Goal: Unclear

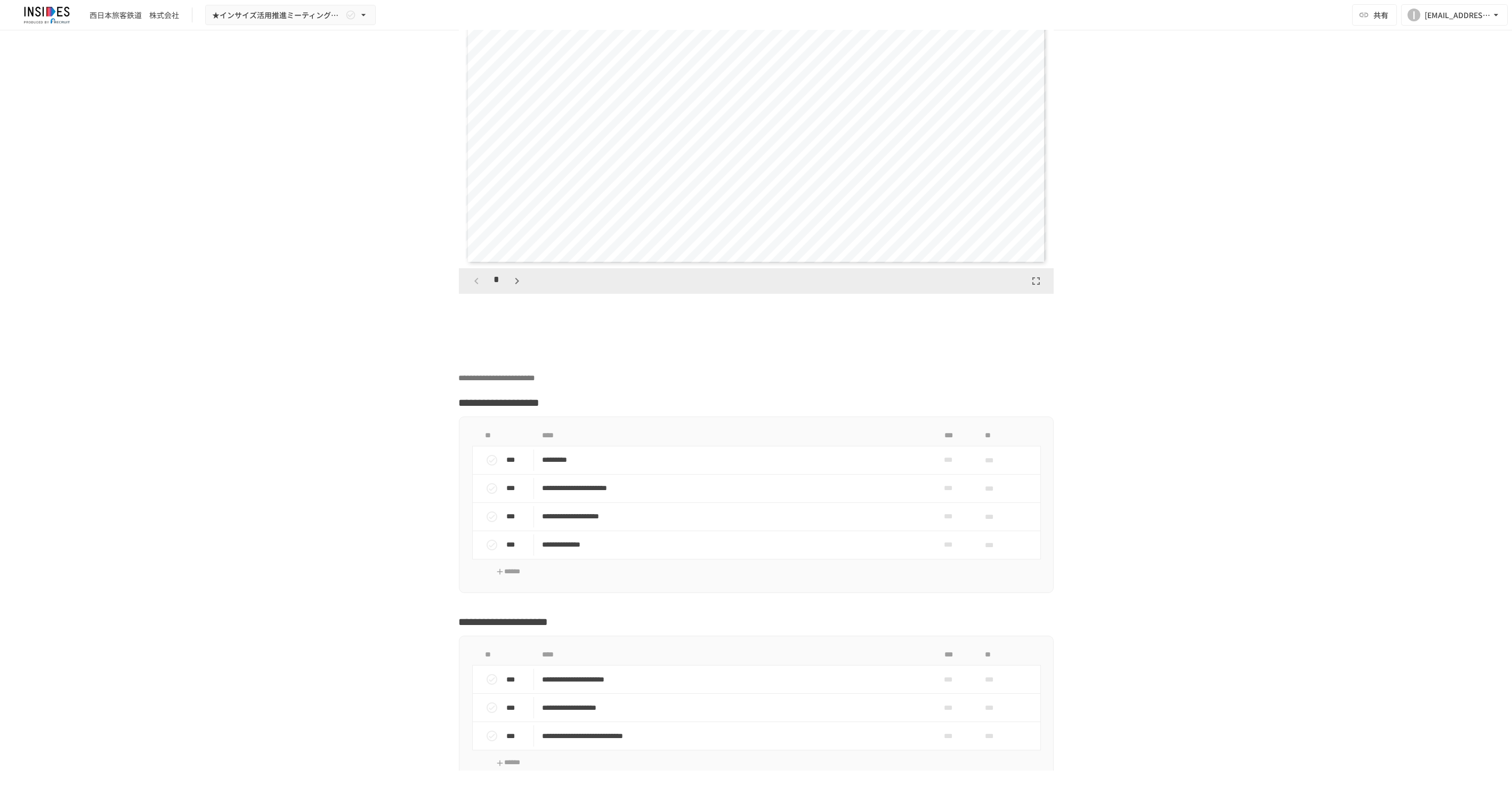
scroll to position [3777, 0]
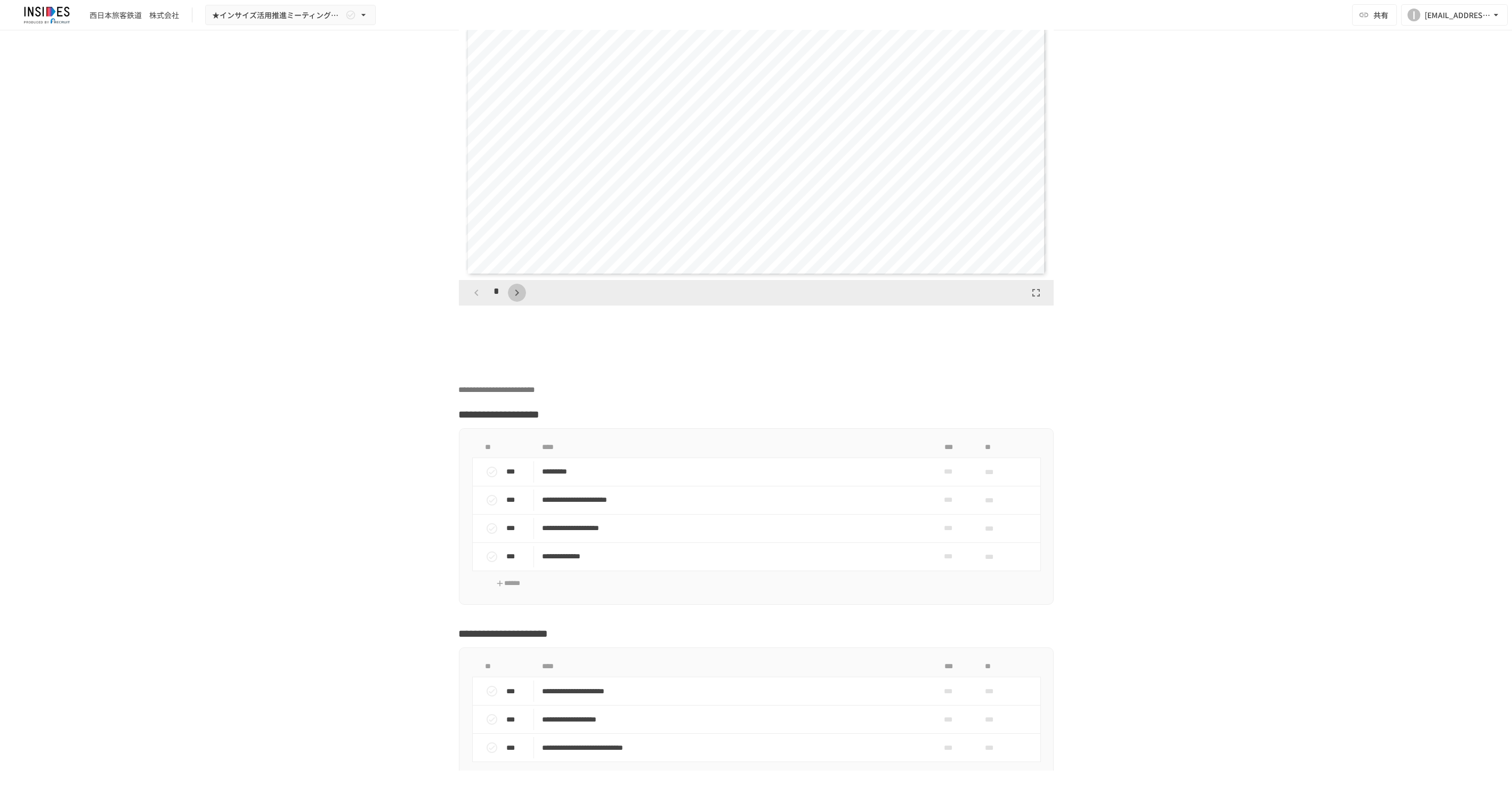
click at [515, 299] on icon "button" at bounding box center [517, 293] width 13 height 13
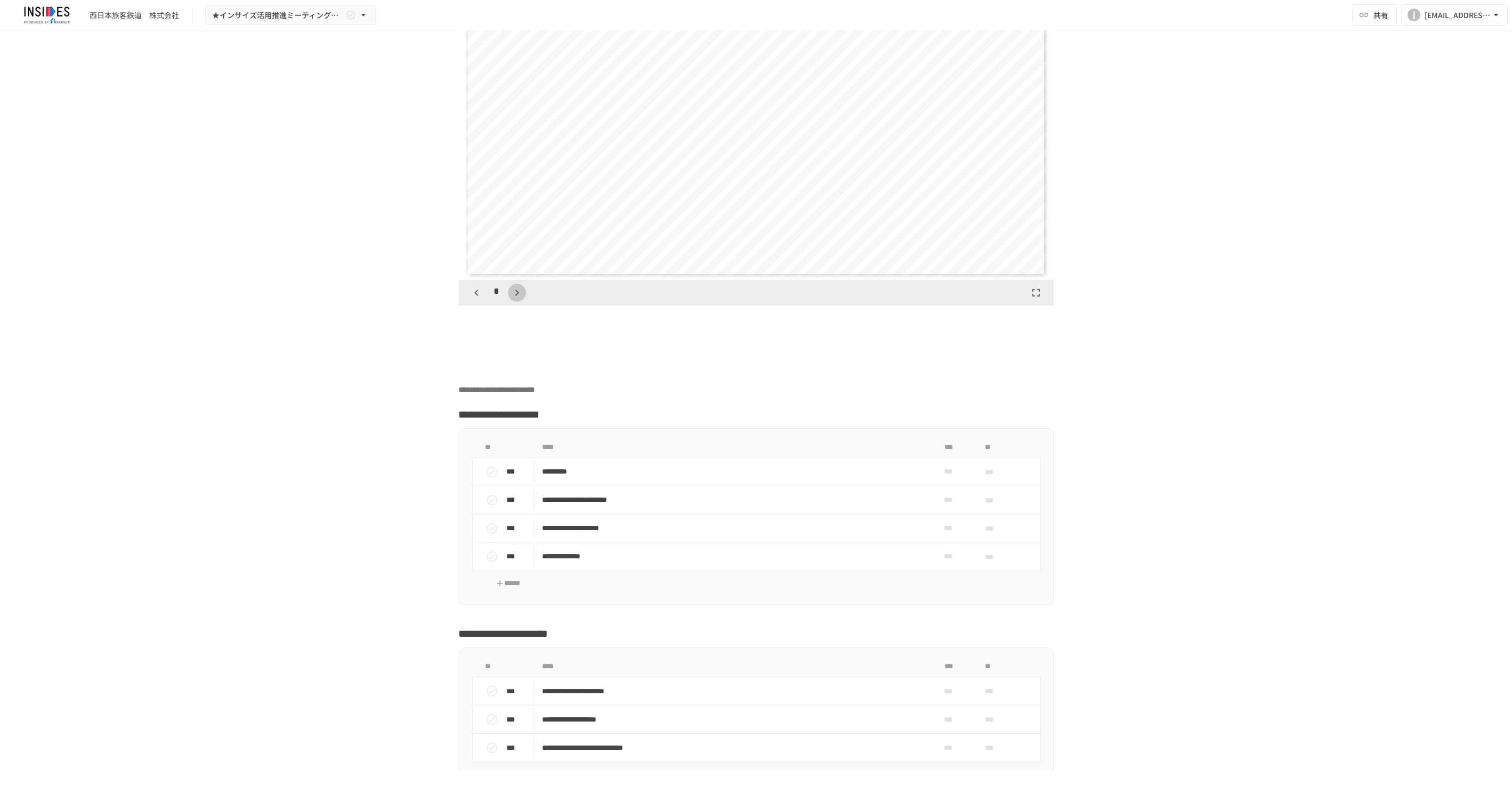
click at [515, 299] on icon "button" at bounding box center [517, 293] width 13 height 13
click at [516, 299] on icon "button" at bounding box center [523, 293] width 13 height 13
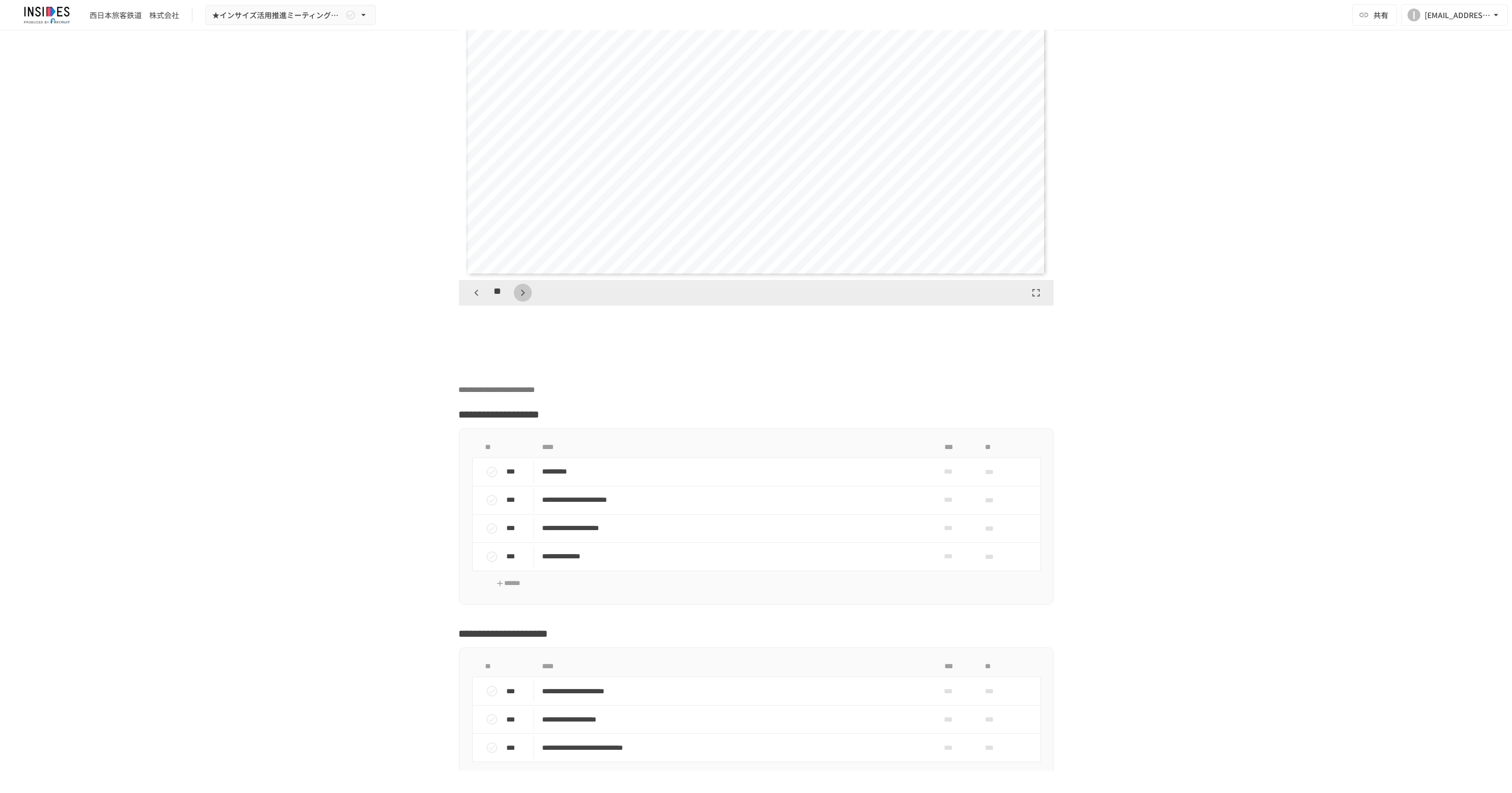
click at [516, 299] on icon "button" at bounding box center [523, 293] width 13 height 13
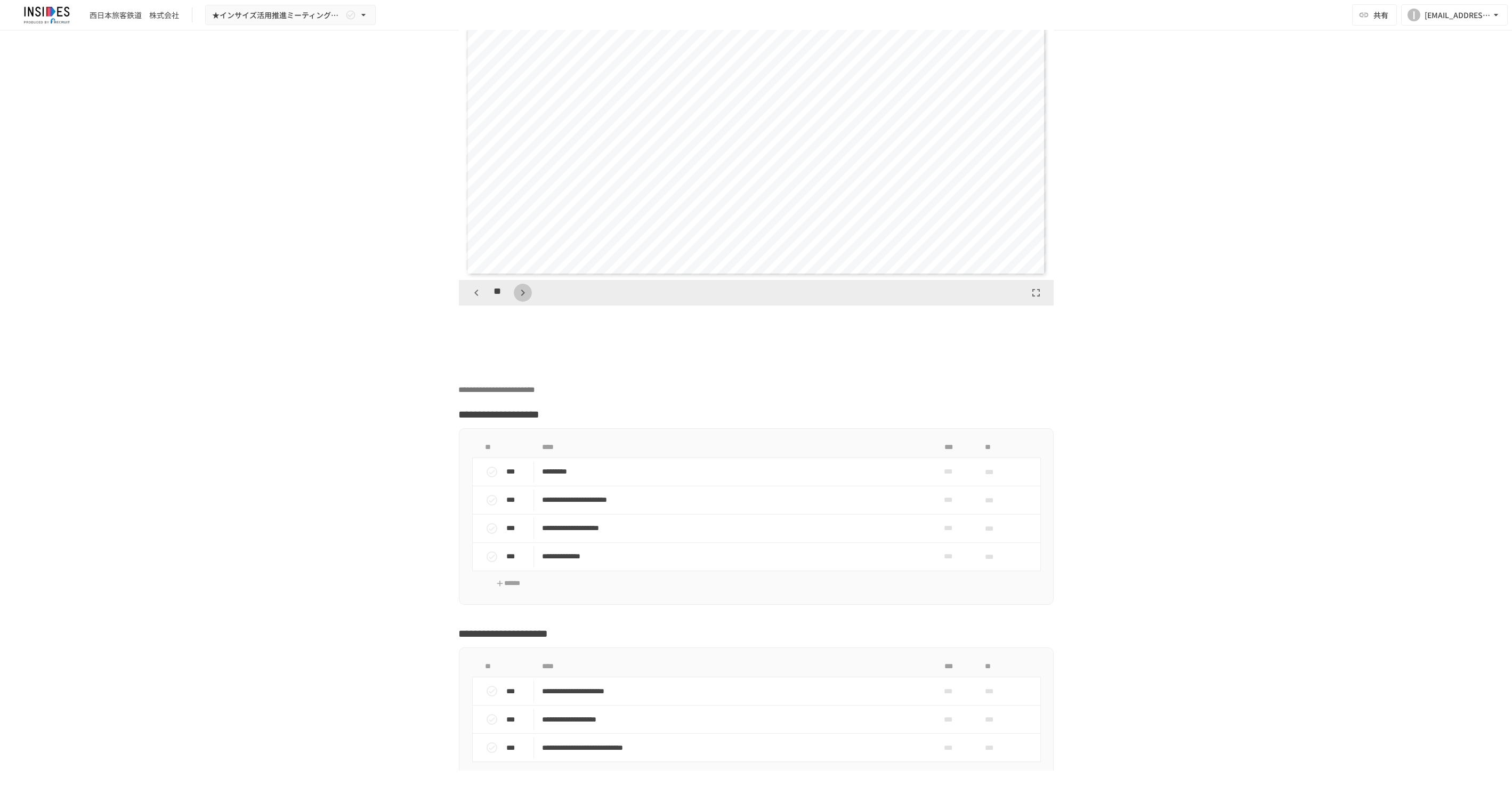
click at [516, 299] on icon "button" at bounding box center [523, 293] width 13 height 13
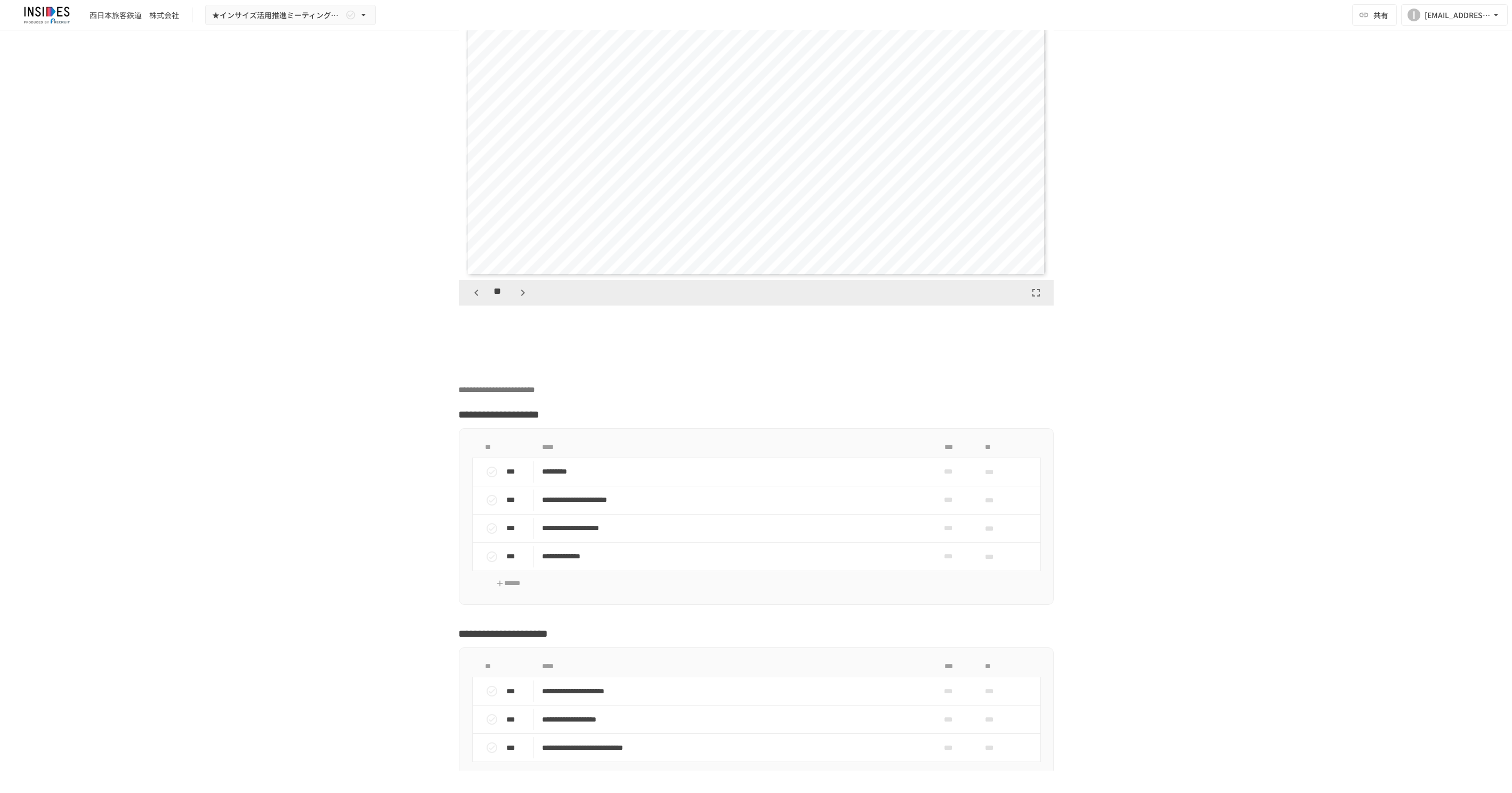
scroll to position [8210, 0]
click at [515, 302] on div "**" at bounding box center [499, 293] width 65 height 18
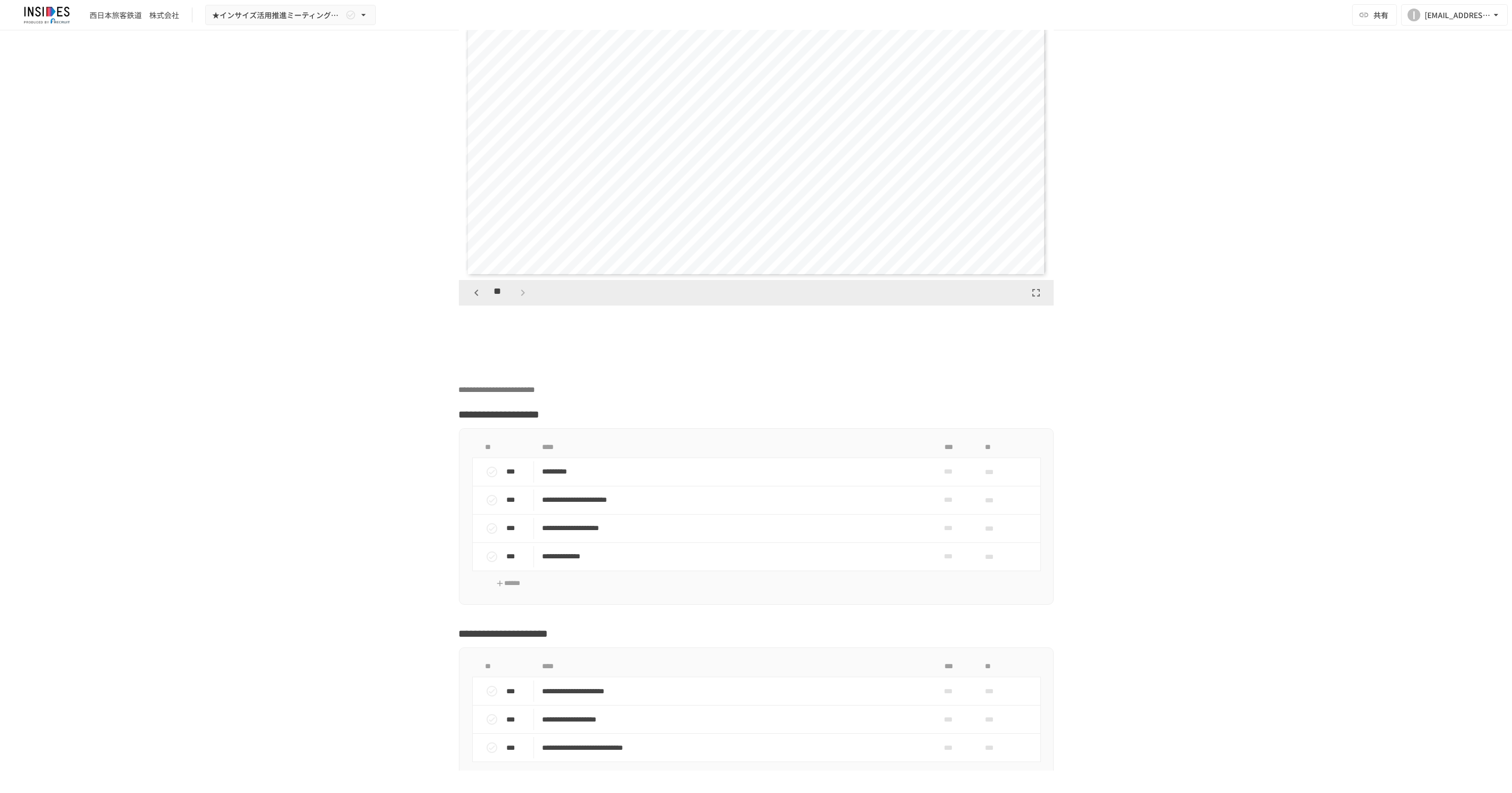
click at [515, 302] on div "**" at bounding box center [499, 293] width 65 height 18
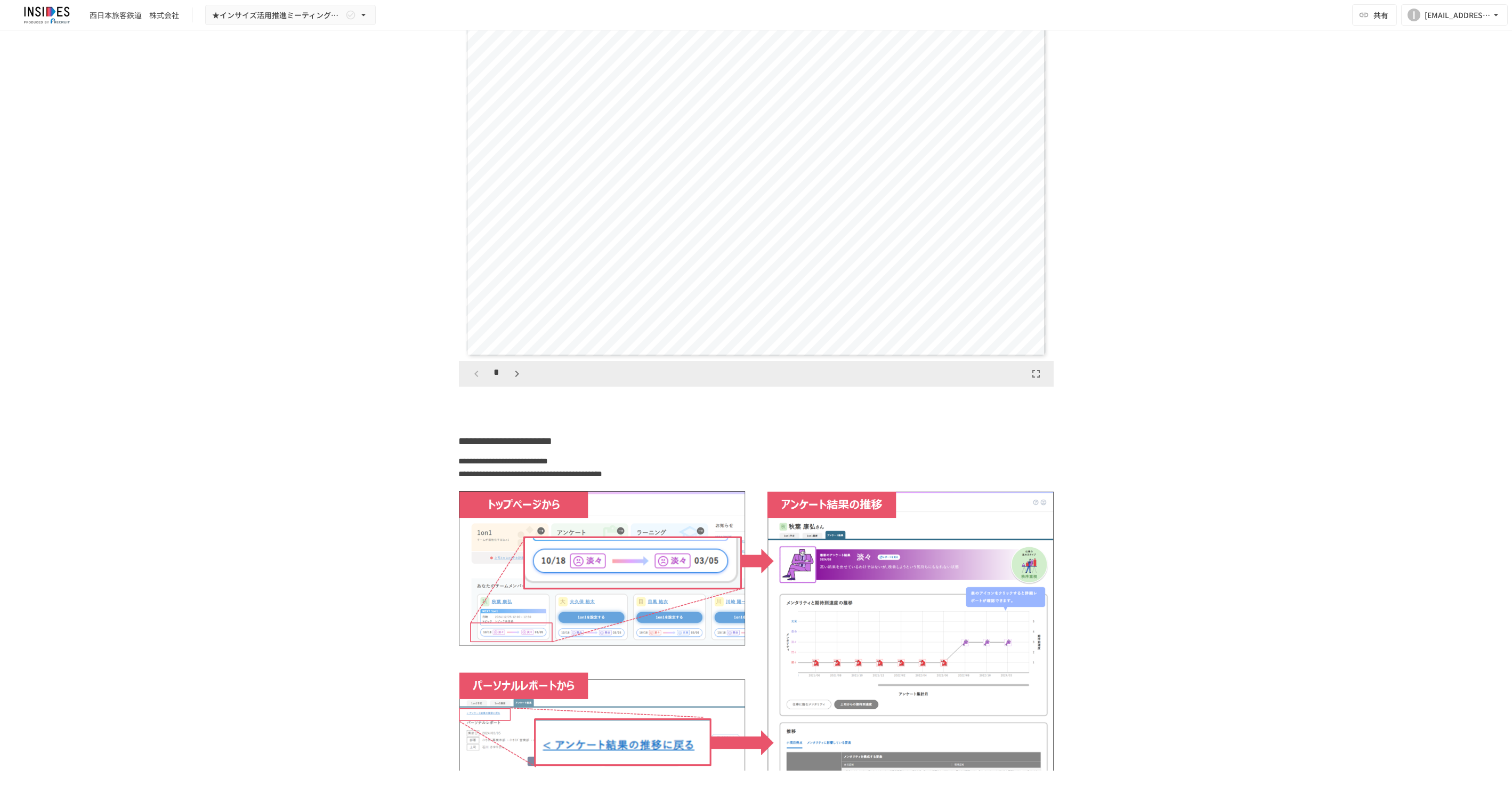
scroll to position [2338, 0]
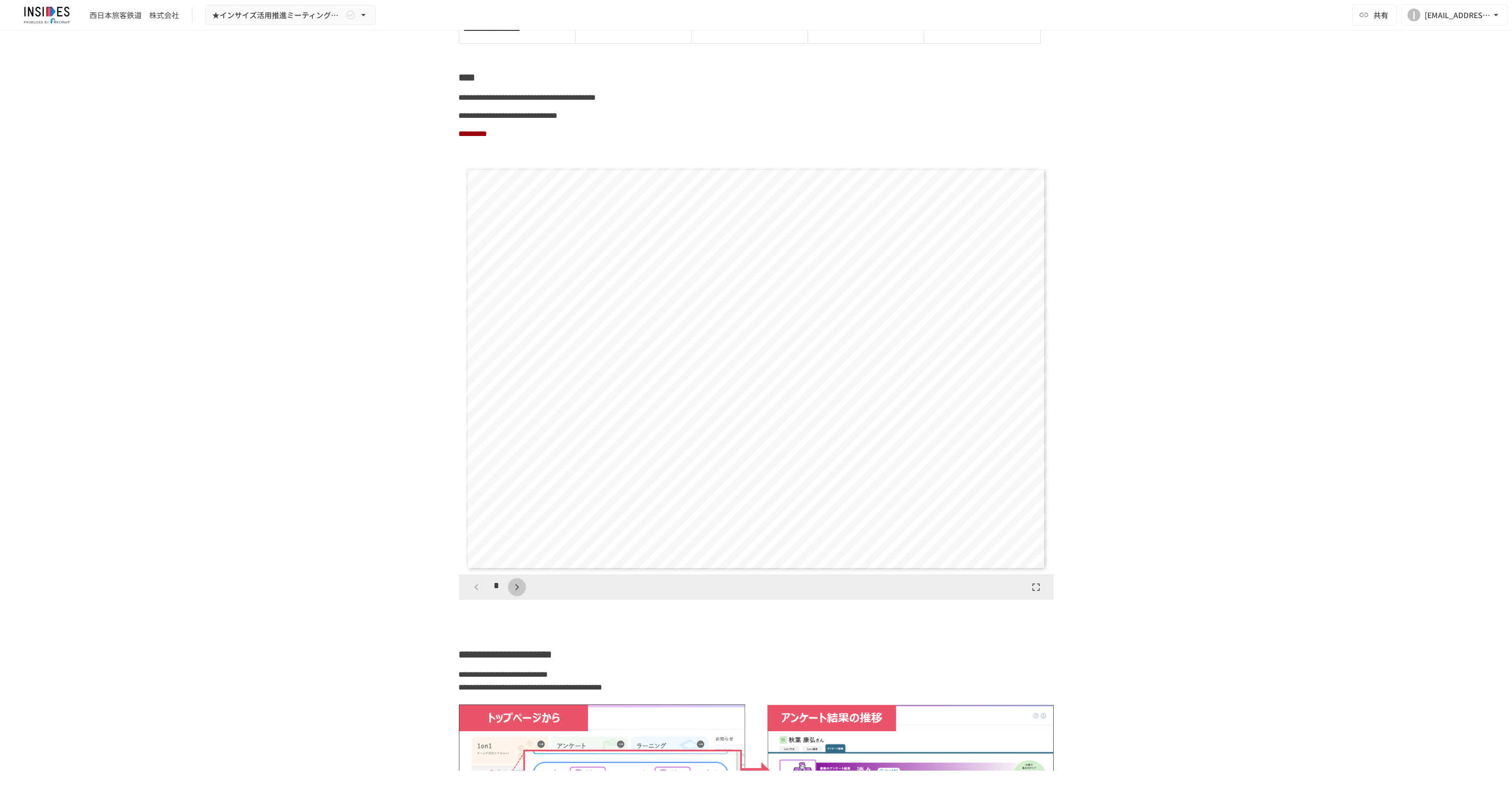
click at [512, 593] on icon "button" at bounding box center [517, 587] width 13 height 13
click at [477, 593] on icon "button" at bounding box center [477, 587] width 13 height 13
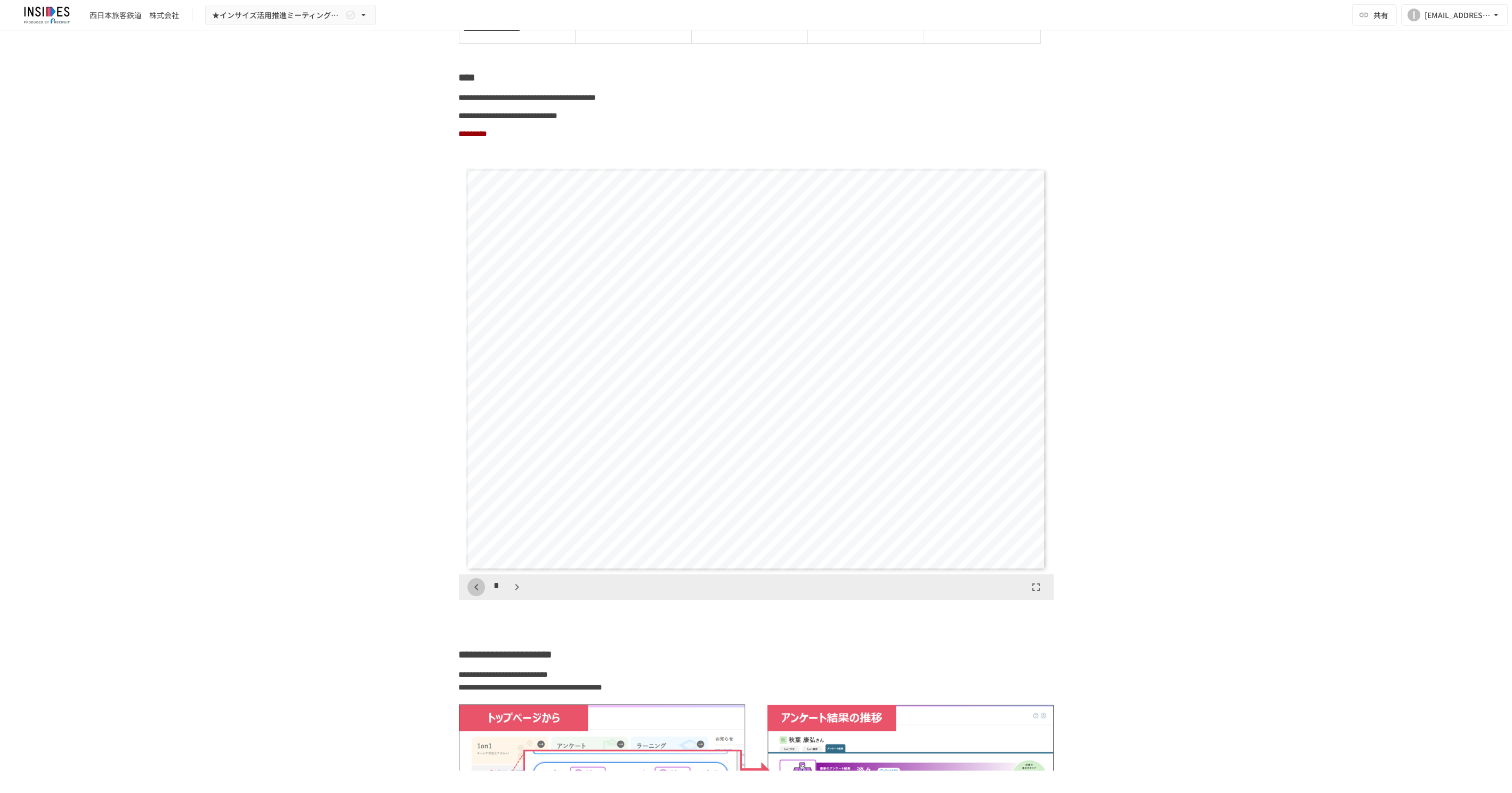
click at [477, 593] on icon "button" at bounding box center [477, 587] width 13 height 13
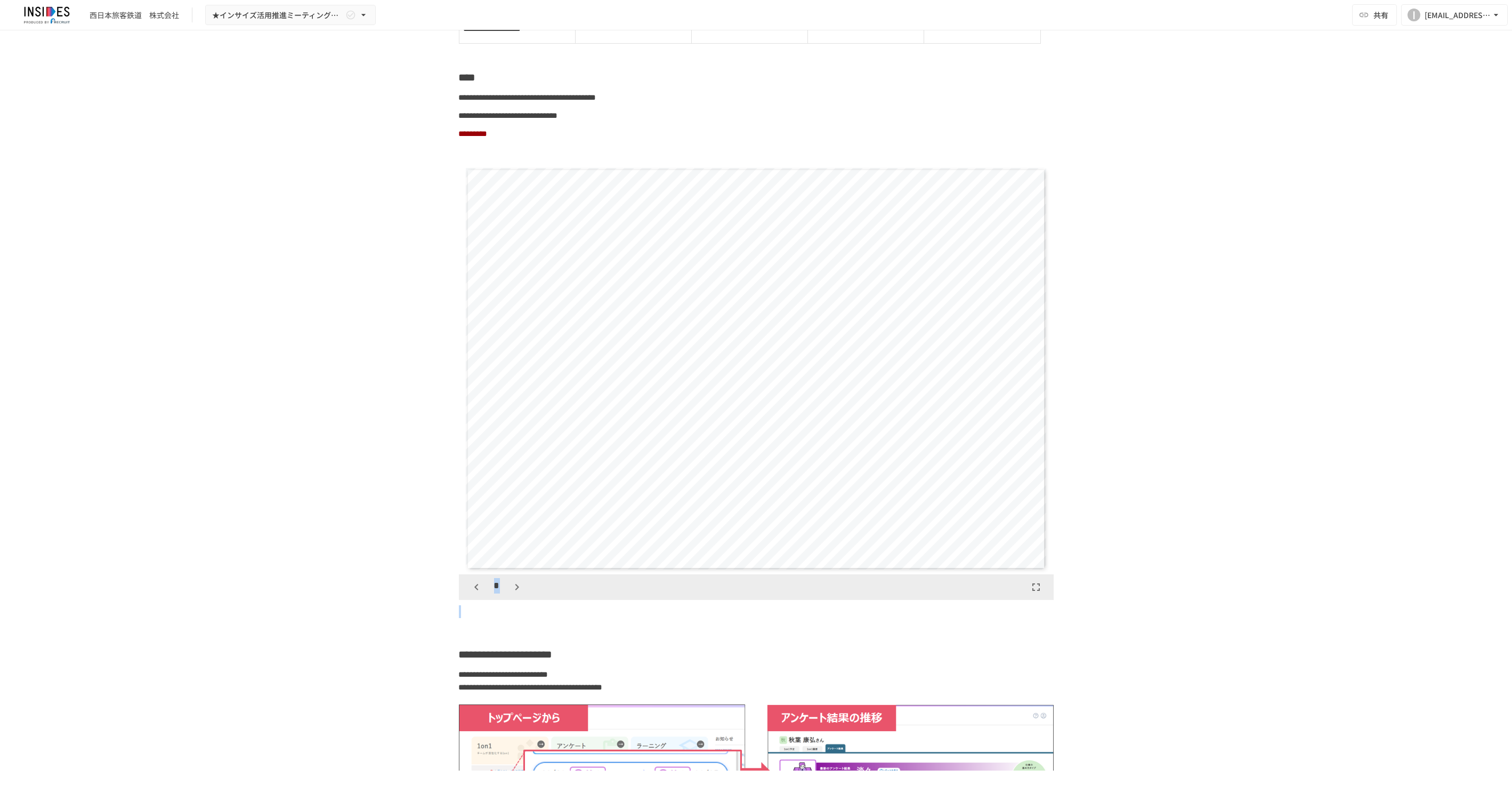
click at [477, 596] on div "*" at bounding box center [497, 587] width 59 height 18
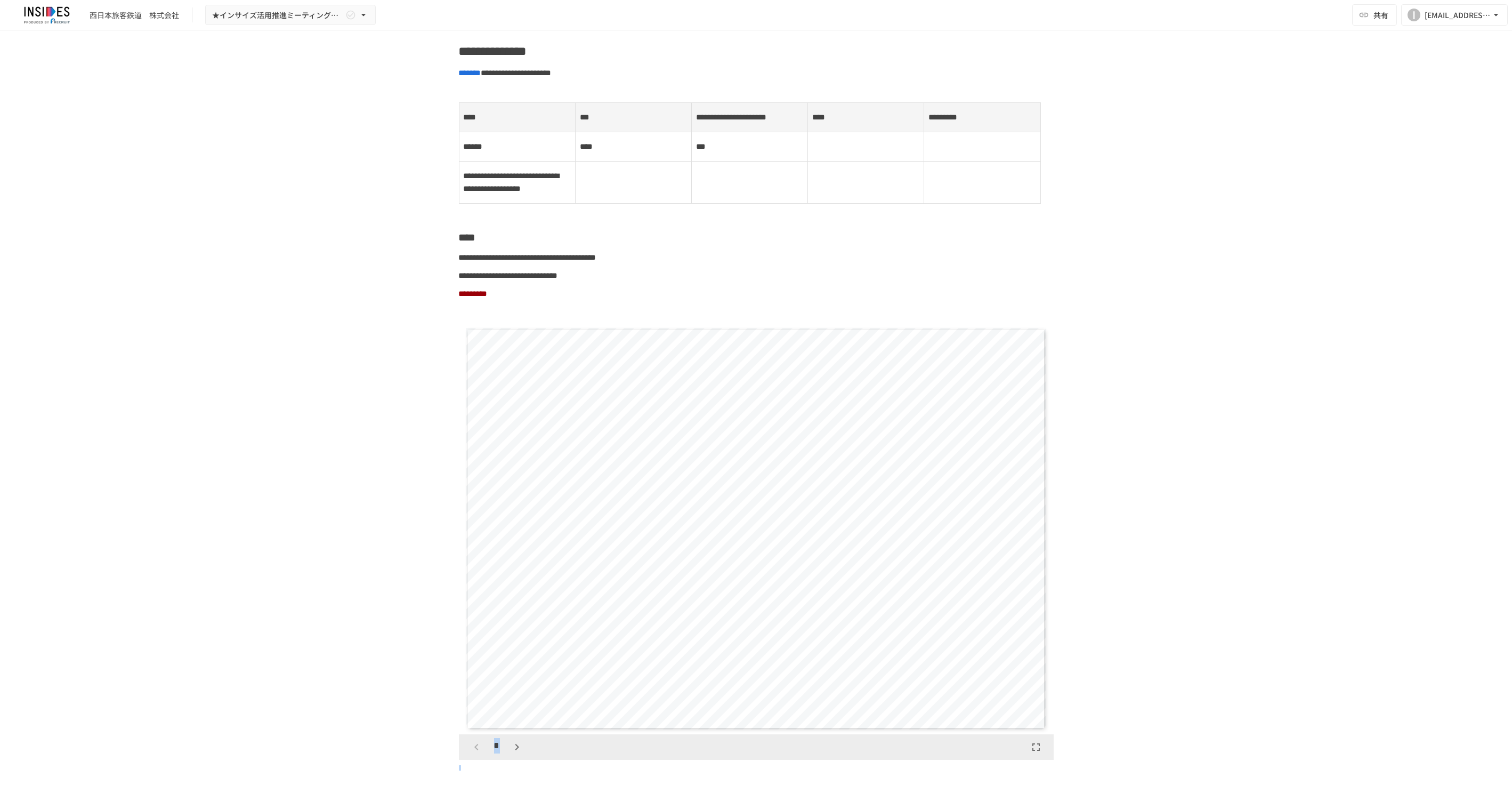
scroll to position [2338, 0]
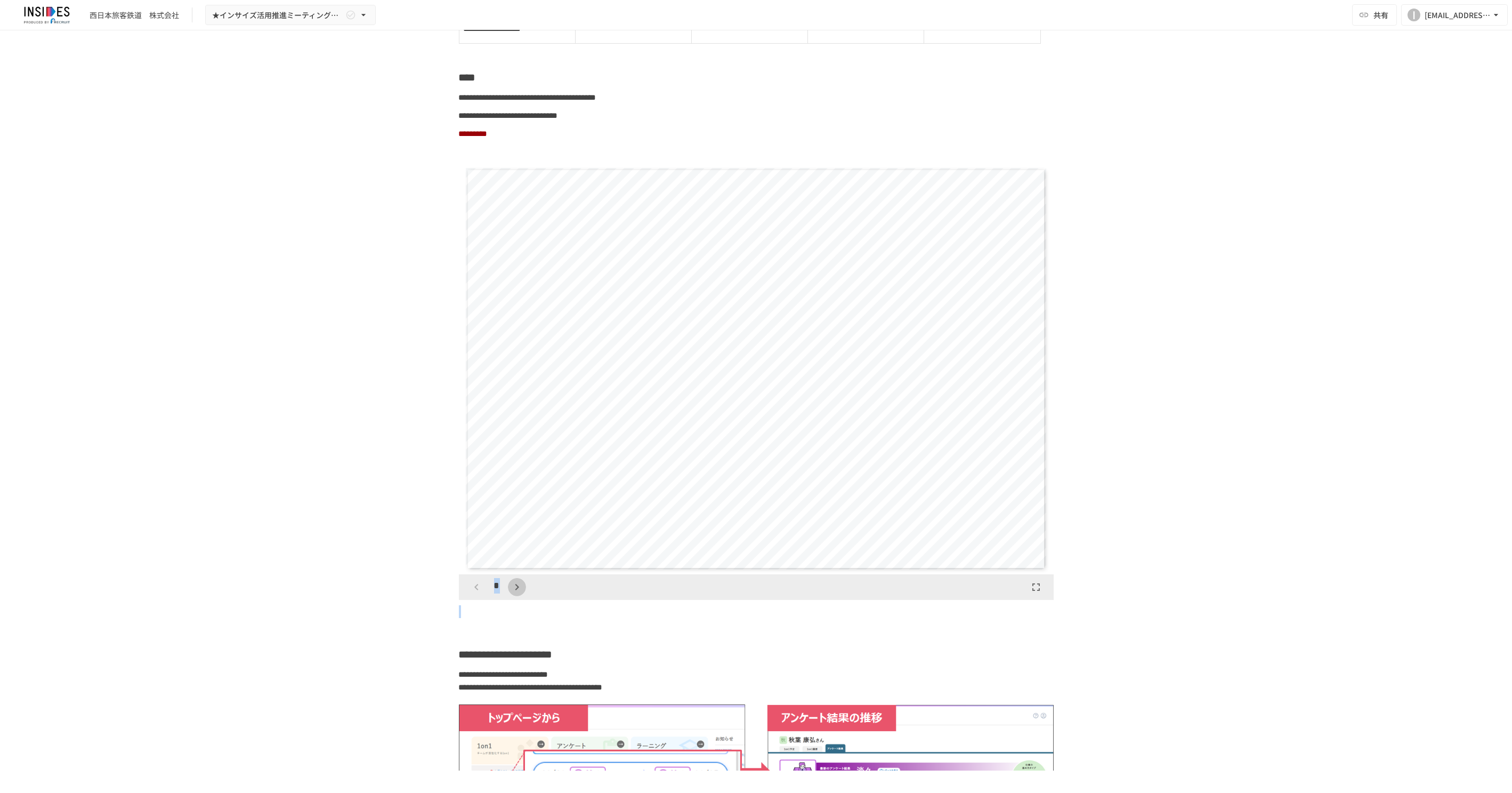
click at [513, 593] on icon "button" at bounding box center [517, 587] width 13 height 13
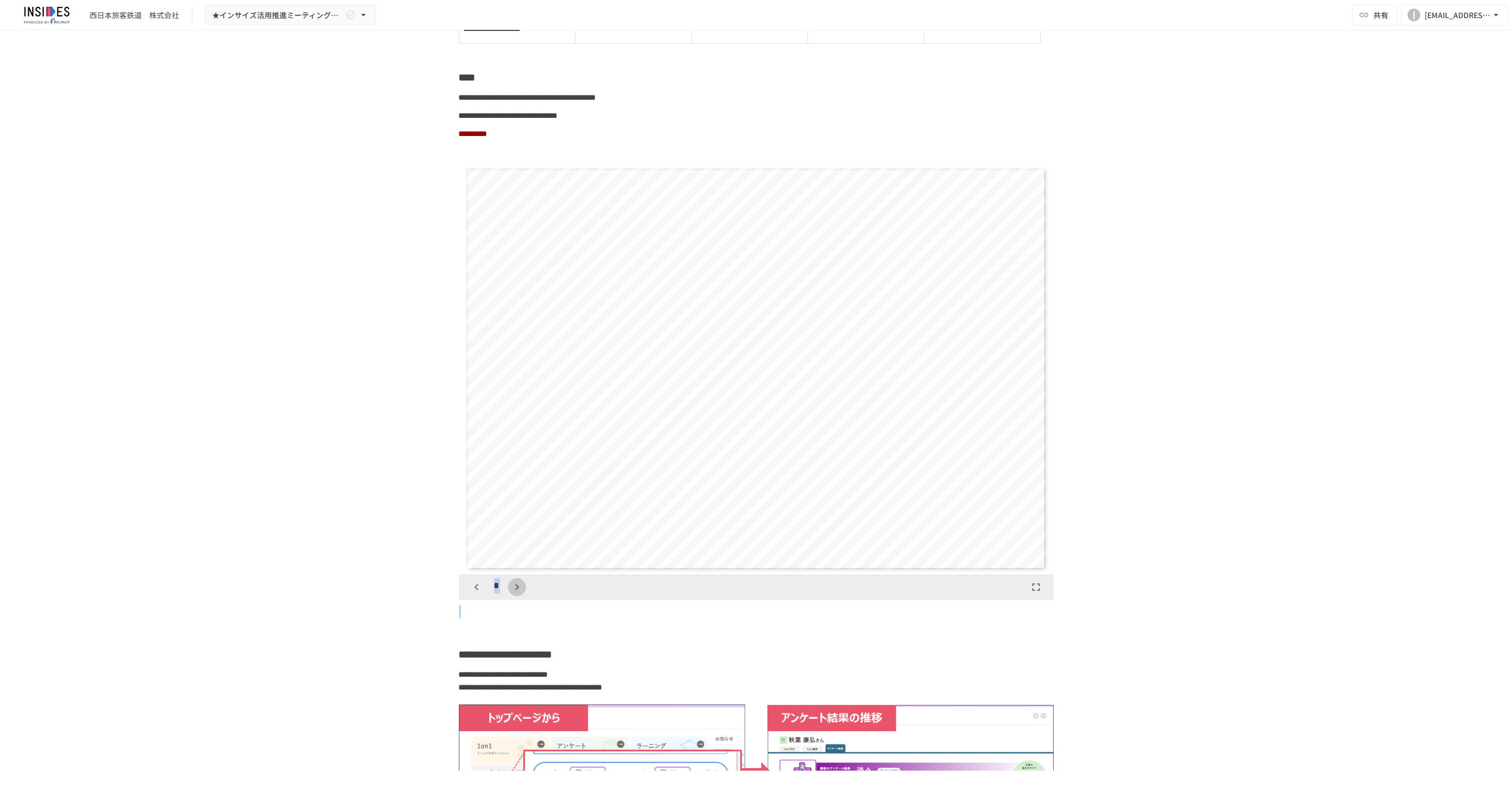
click at [513, 593] on icon "button" at bounding box center [517, 587] width 13 height 13
click at [513, 596] on div "*" at bounding box center [497, 587] width 59 height 18
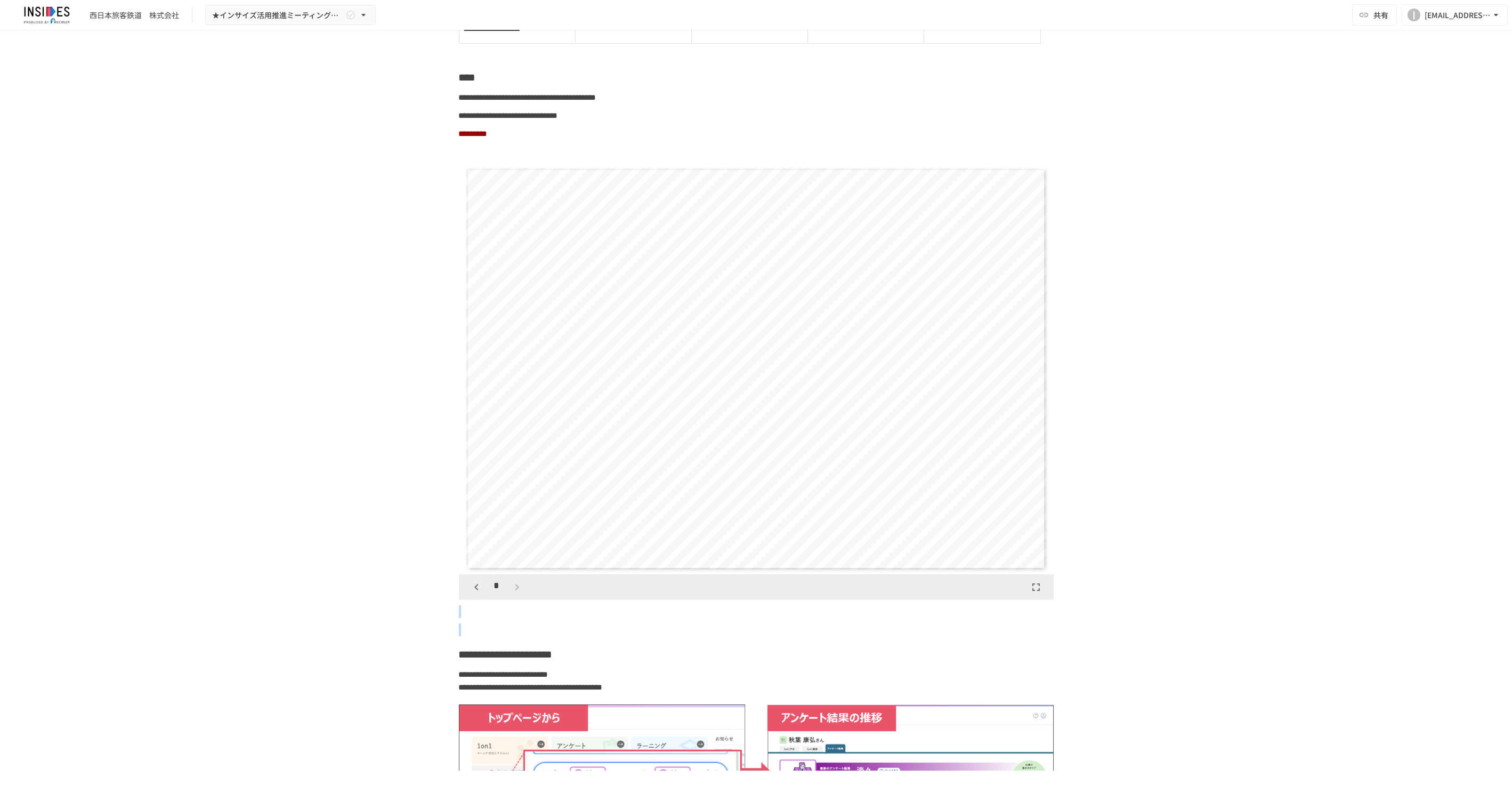
click at [513, 596] on div "*" at bounding box center [497, 587] width 59 height 18
click at [386, 679] on div "**********" at bounding box center [756, 400] width 1512 height 740
click at [470, 593] on icon "button" at bounding box center [477, 587] width 13 height 13
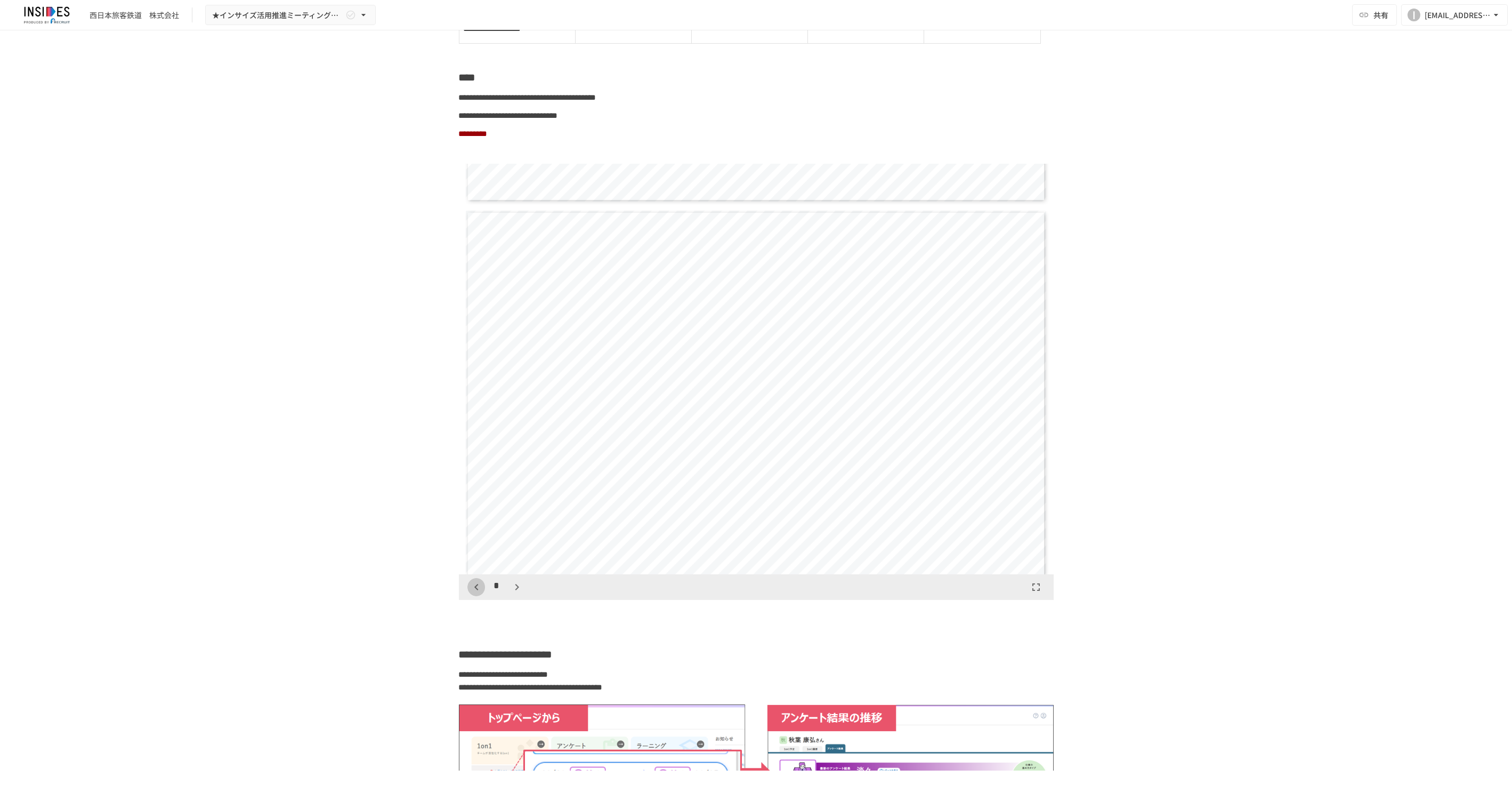
click at [470, 593] on icon "button" at bounding box center [477, 587] width 13 height 13
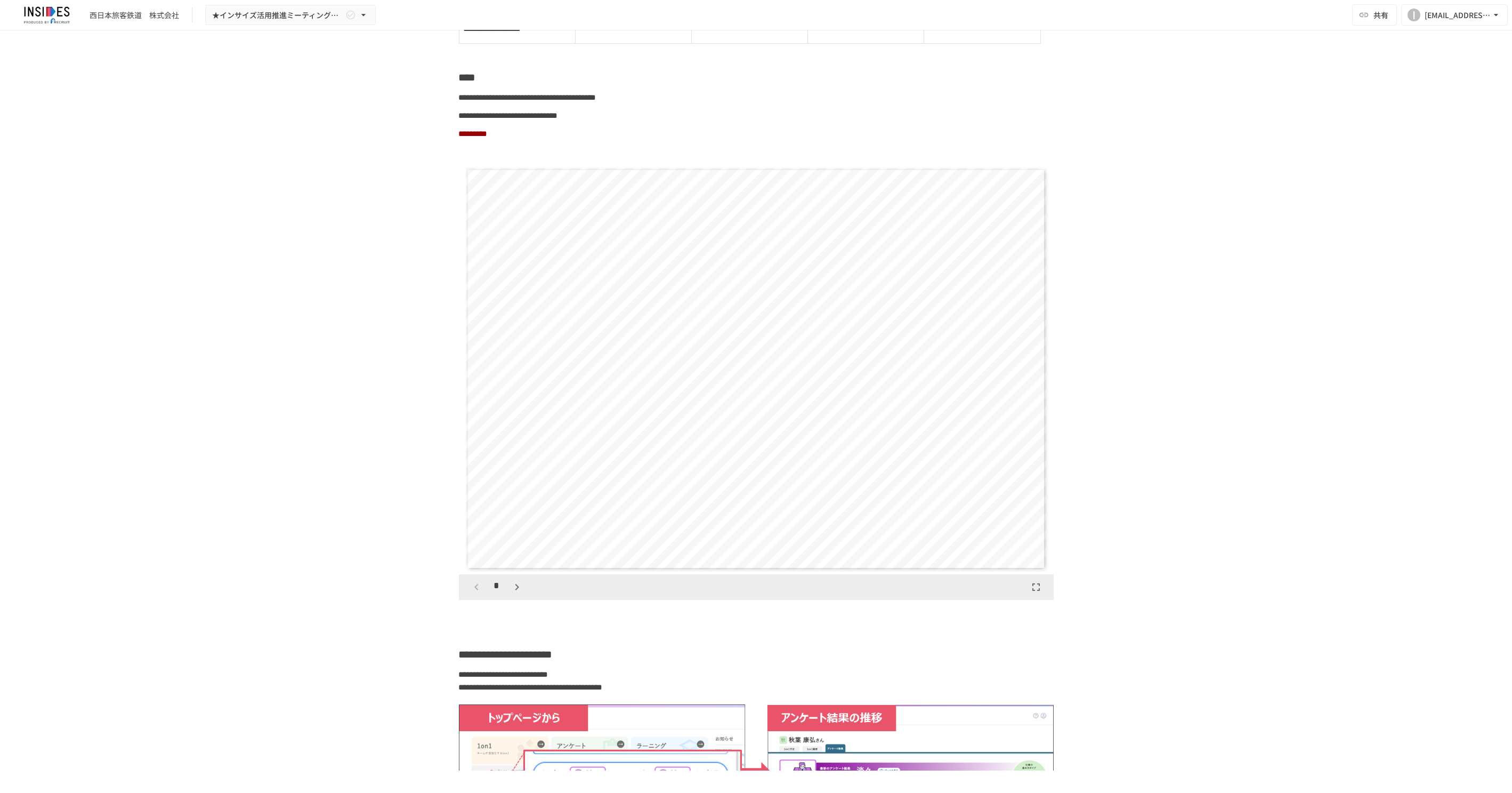
click at [470, 596] on div "*" at bounding box center [497, 587] width 59 height 18
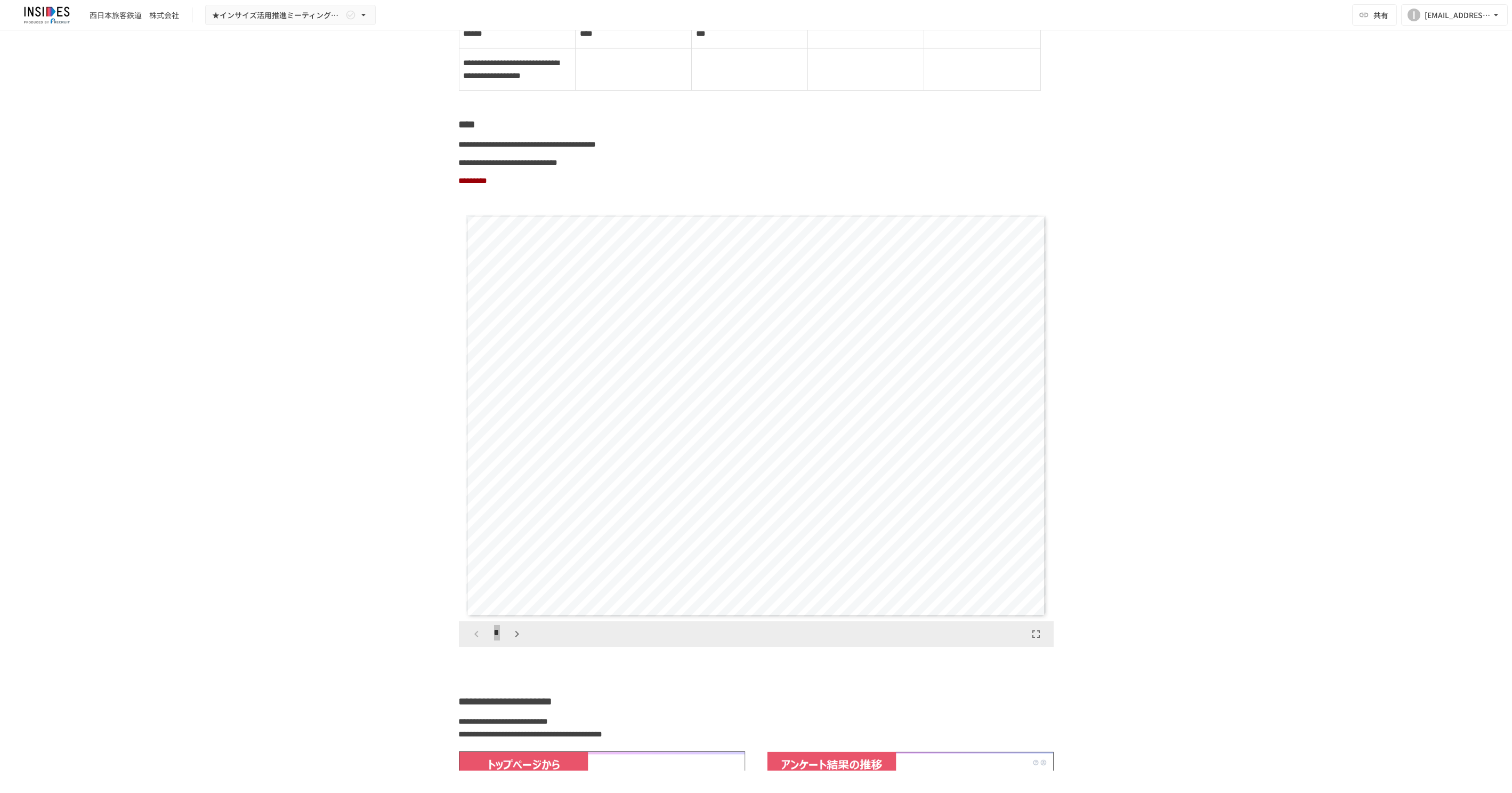
scroll to position [2391, 0]
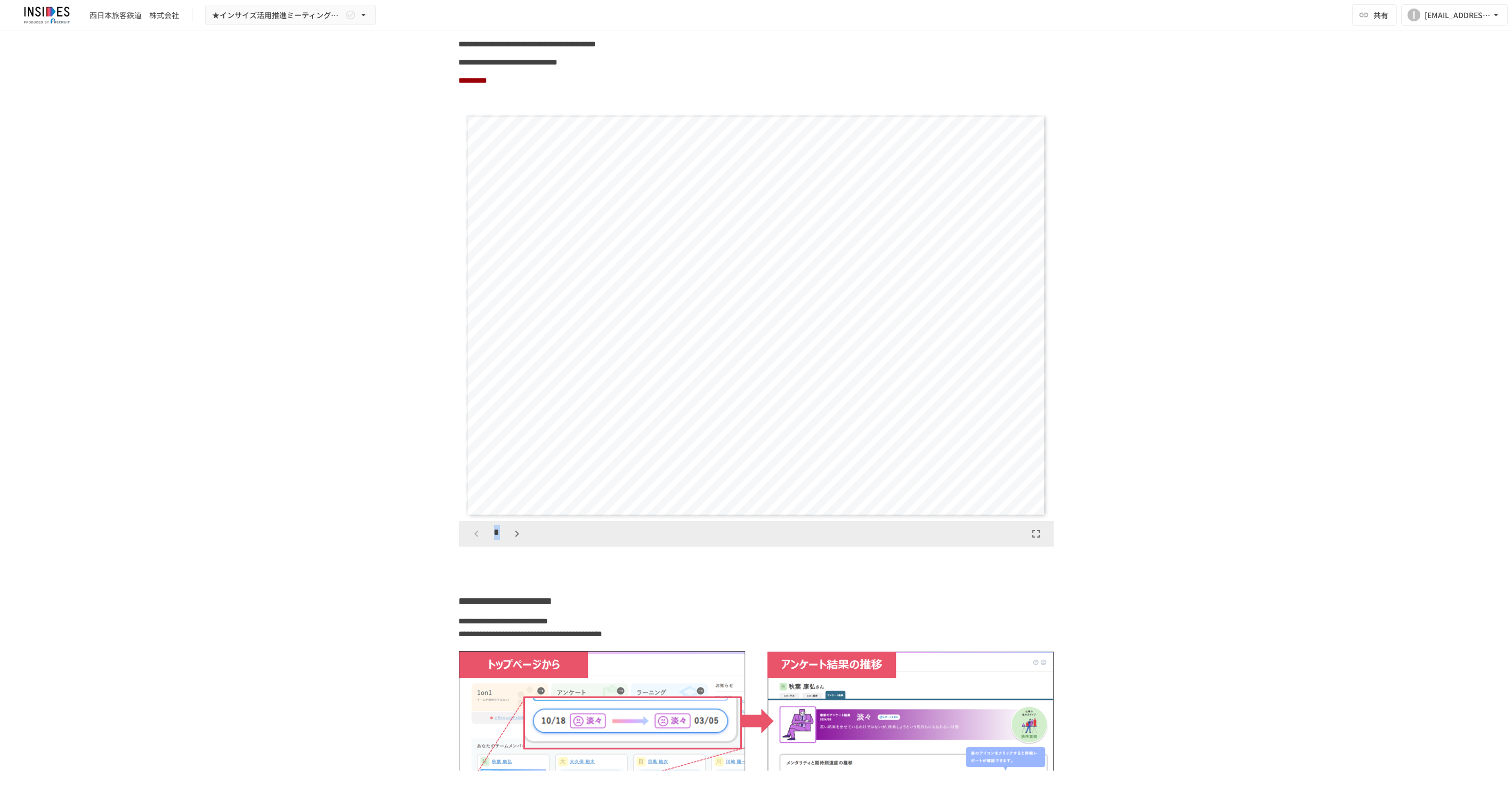
click at [512, 540] on icon "button" at bounding box center [517, 534] width 13 height 13
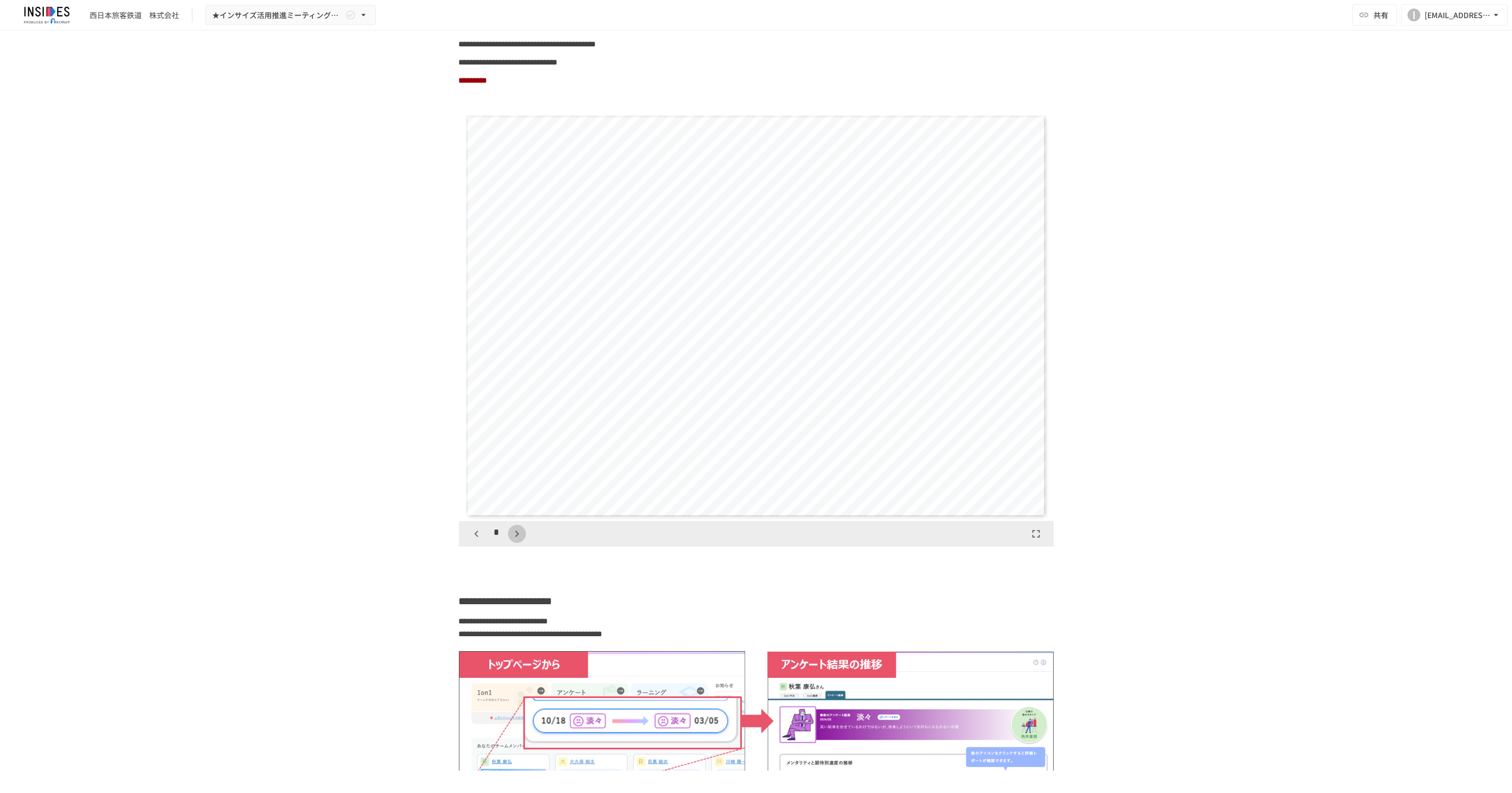
click at [512, 540] on icon "button" at bounding box center [517, 534] width 13 height 13
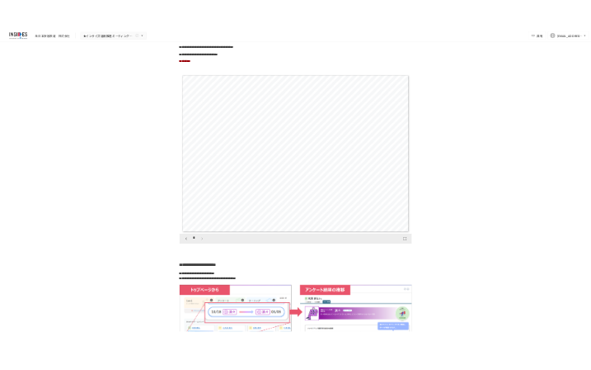
scroll to position [3811, 0]
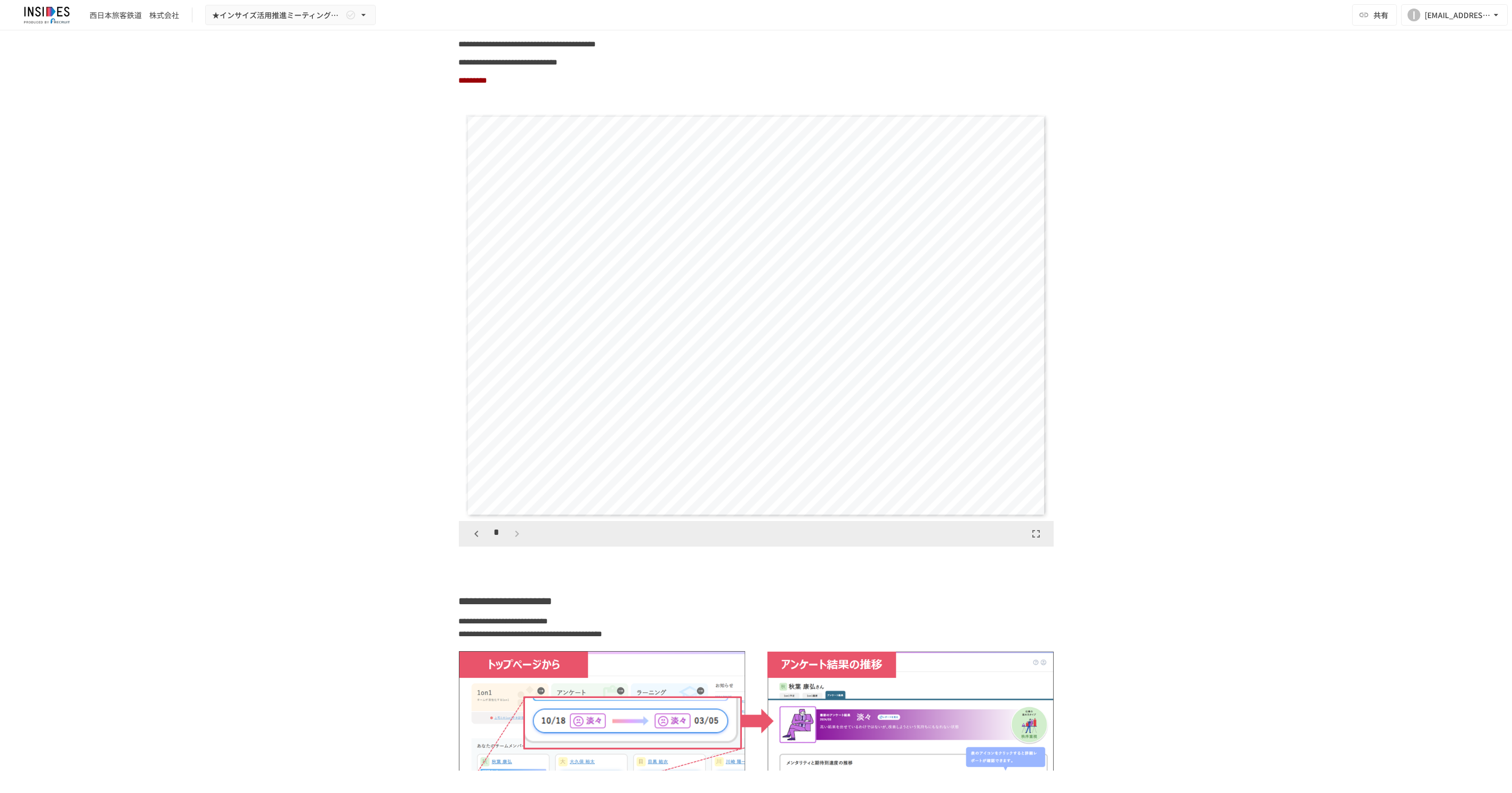
click at [350, 288] on div "**********" at bounding box center [756, 400] width 1512 height 740
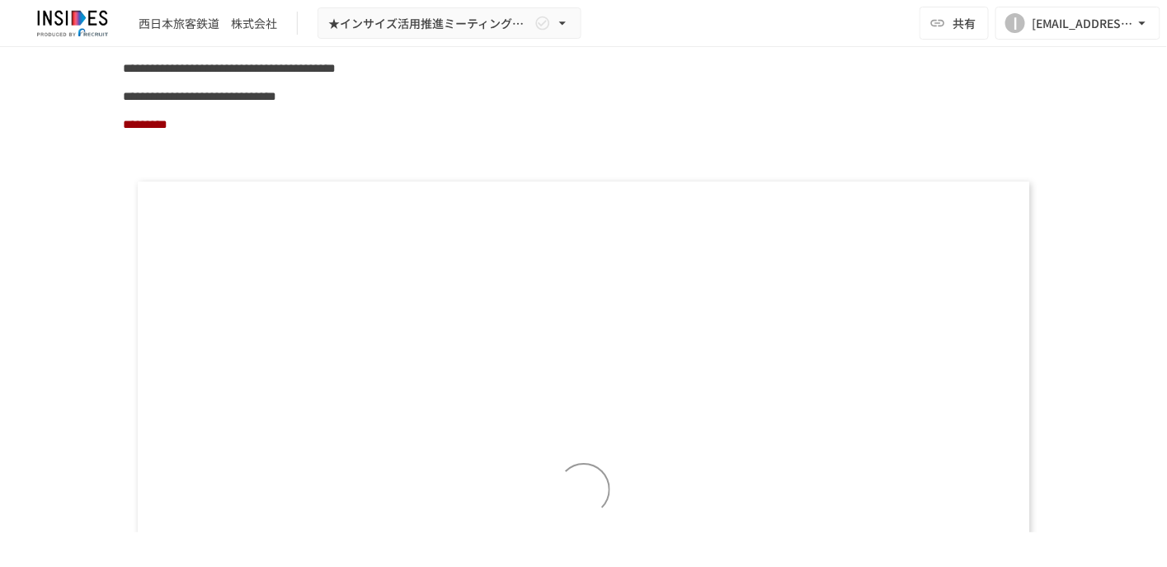
scroll to position [11433, 0]
